Goal: Task Accomplishment & Management: Manage account settings

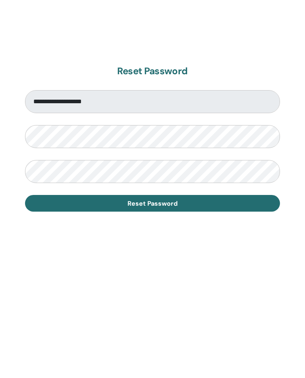
scroll to position [372, 0]
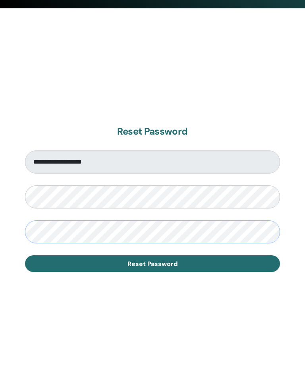
click at [152, 263] on button "Reset Password" at bounding box center [152, 263] width 255 height 17
click at [190, 261] on button "Reset Password" at bounding box center [152, 263] width 255 height 17
click at [186, 261] on button "Reset Password" at bounding box center [152, 263] width 255 height 17
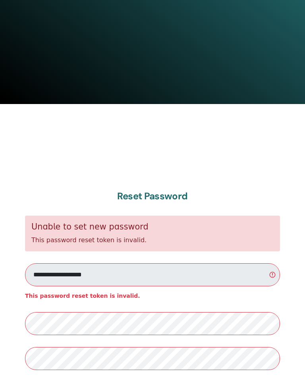
scroll to position [357, 0]
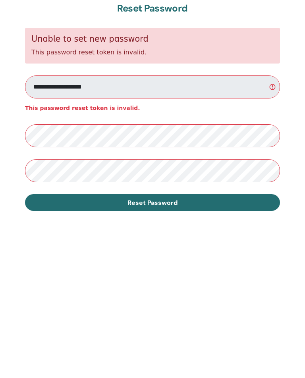
click at [169, 306] on span "Reset Password" at bounding box center [152, 310] width 50 height 8
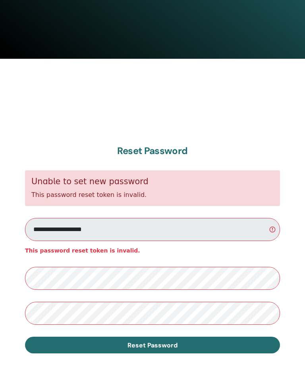
scroll to position [325, 0]
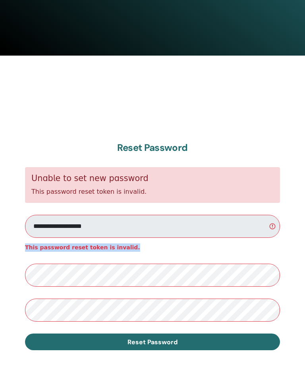
click at [290, 266] on div "**********" at bounding box center [152, 246] width 305 height 381
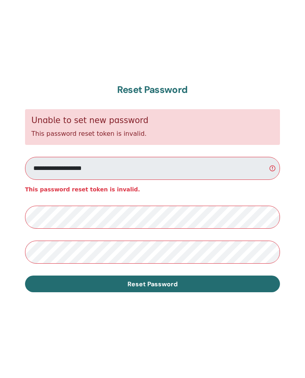
scroll to position [0, 0]
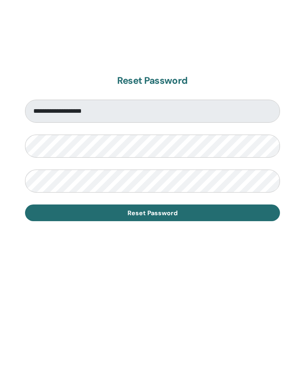
scroll to position [372, 0]
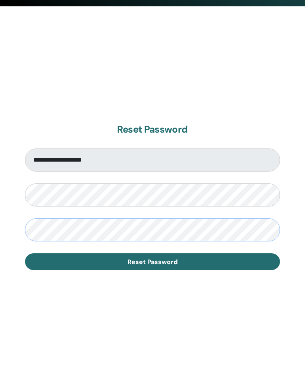
click at [152, 261] on button "Reset Password" at bounding box center [152, 263] width 255 height 17
click at [183, 267] on button "Reset Password" at bounding box center [152, 263] width 255 height 17
click at [184, 263] on button "Reset Password" at bounding box center [152, 263] width 255 height 17
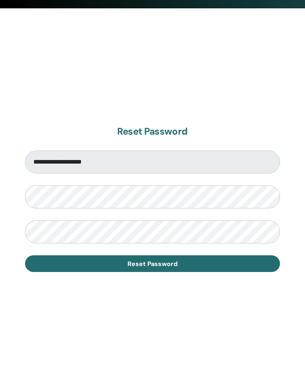
click at [183, 267] on button "Reset Password" at bounding box center [152, 263] width 255 height 17
click at [184, 264] on button "Reset Password" at bounding box center [152, 263] width 255 height 17
